Goal: Find specific fact: Find specific fact

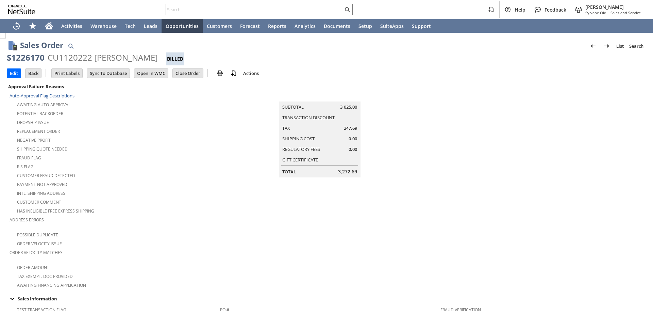
scroll to position [464, 0]
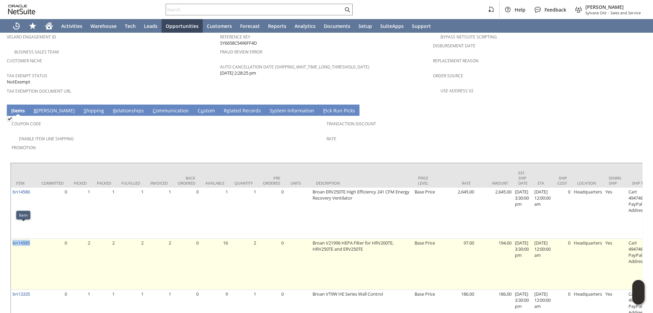
drag, startPoint x: 33, startPoint y: 229, endPoint x: 12, endPoint y: 231, distance: 21.5
click at [12, 239] on td "bn14585" at bounding box center [24, 264] width 26 height 51
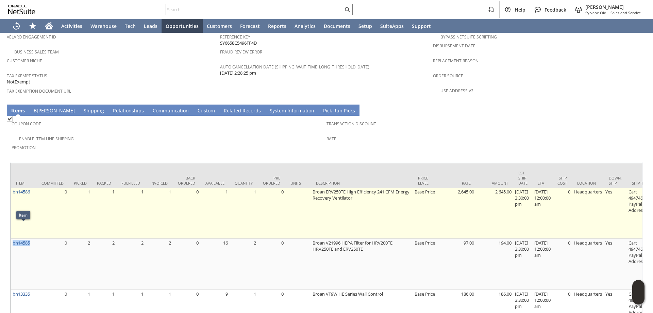
copy link "bn14585"
drag, startPoint x: 308, startPoint y: 174, endPoint x: 373, endPoint y: 181, distance: 65.7
copy tr "Broan ERV250TE High Efficiency 241 CFM Energy Recovery Ventilator"
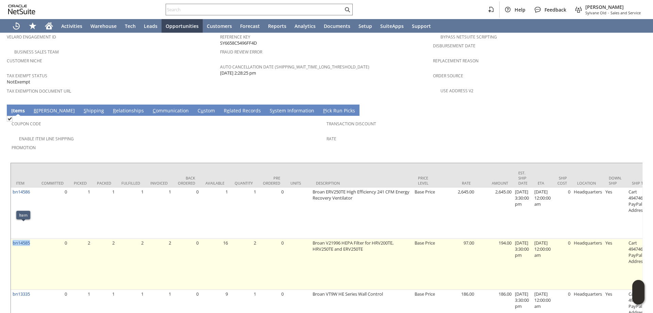
drag, startPoint x: 33, startPoint y: 227, endPoint x: 13, endPoint y: 230, distance: 20.6
click at [13, 239] on td "bn14585" at bounding box center [24, 264] width 26 height 51
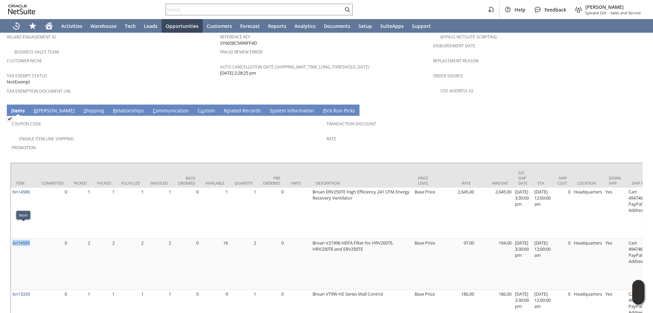
copy link "bn14585"
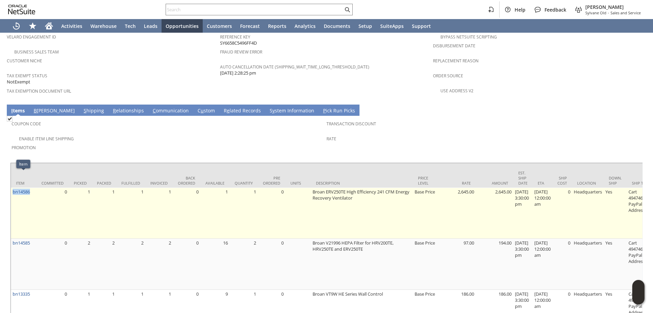
drag, startPoint x: 34, startPoint y: 178, endPoint x: 12, endPoint y: 180, distance: 22.5
click at [12, 187] on td "bn14586" at bounding box center [24, 212] width 26 height 51
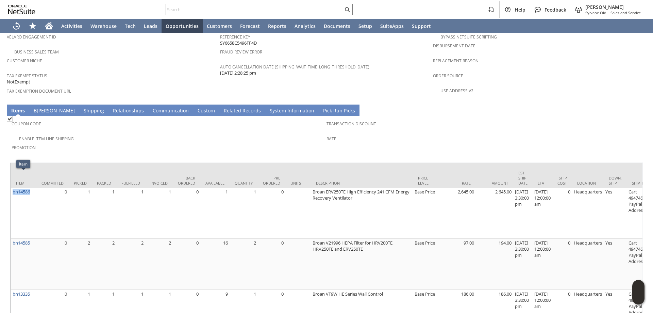
copy link "bn14586"
